Goal: Find specific page/section: Find specific page/section

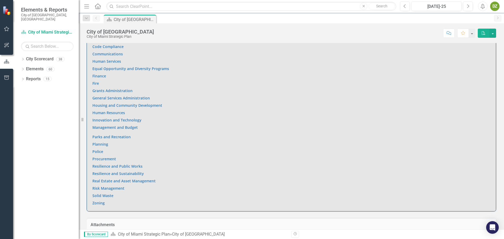
scroll to position [406, 0]
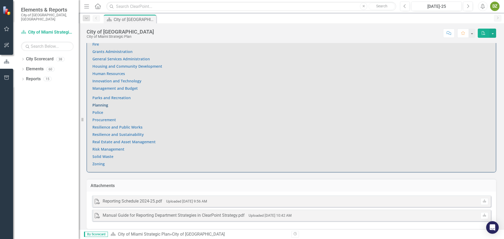
click at [99, 103] on link "Planning" at bounding box center [100, 105] width 16 height 5
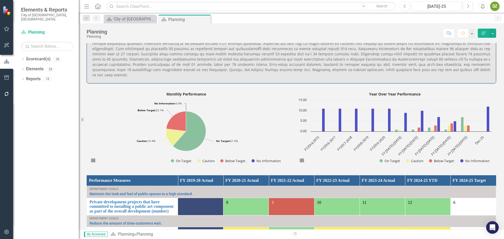
scroll to position [367, 0]
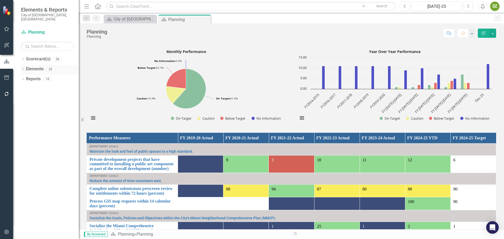
click at [40, 66] on link "Elements" at bounding box center [35, 69] width 18 height 6
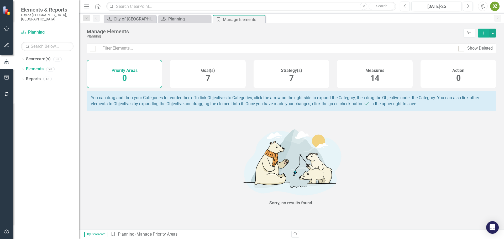
click at [384, 78] on div "Measures 14" at bounding box center [375, 74] width 76 height 28
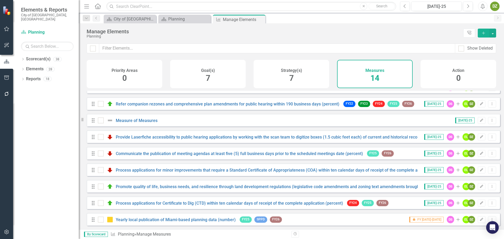
scroll to position [52, 0]
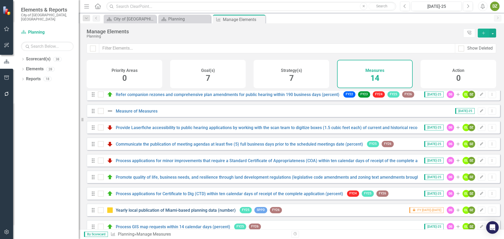
click at [201, 213] on link "Yearly local publication of Miami-based planning data (number)" at bounding box center [176, 210] width 120 height 5
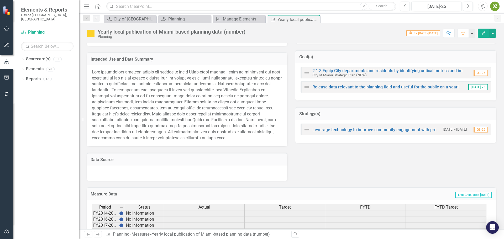
scroll to position [243, 0]
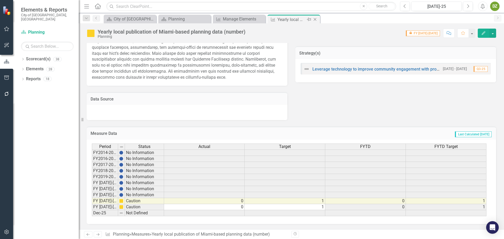
click at [315, 18] on icon "Close" at bounding box center [314, 19] width 5 height 4
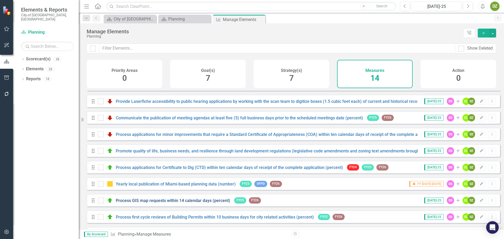
scroll to position [97, 0]
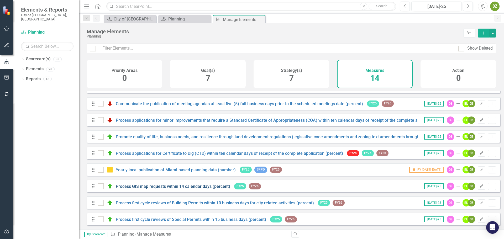
click at [191, 187] on link "Process GIS map requests within 14 calendar days (percent)" at bounding box center [173, 186] width 114 height 5
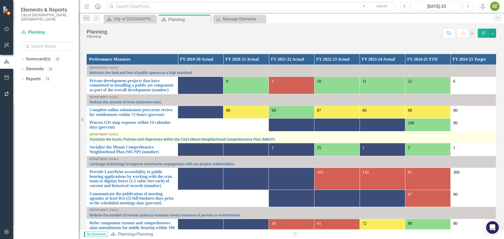
scroll to position [367, 0]
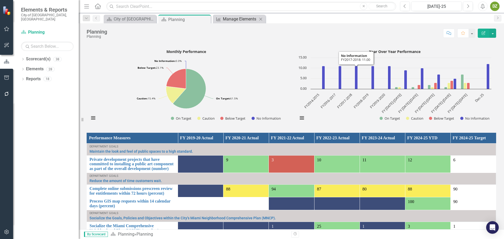
click at [245, 20] on div "Manage Elements" at bounding box center [240, 19] width 35 height 7
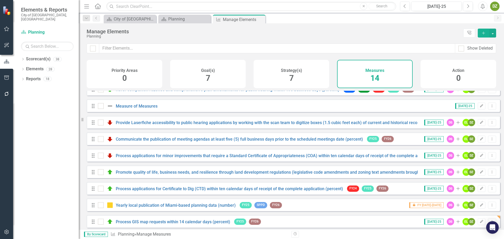
scroll to position [44, 0]
